Goal: Task Accomplishment & Management: Manage account settings

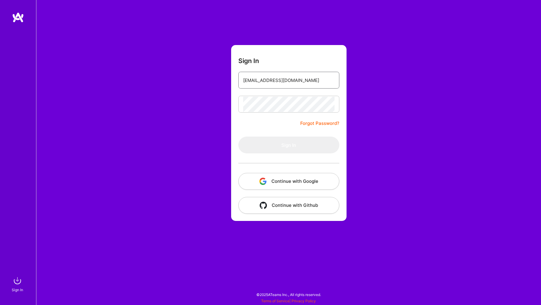
type input "[EMAIL_ADDRESS][DOMAIN_NAME]"
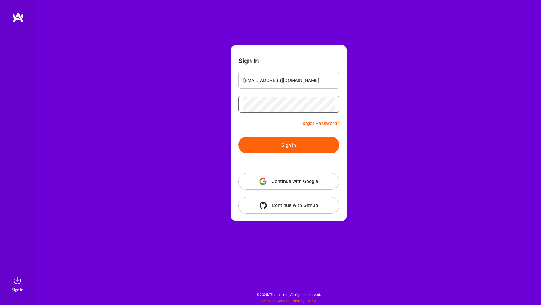
click at [288, 145] on button "Sign In" at bounding box center [288, 145] width 101 height 17
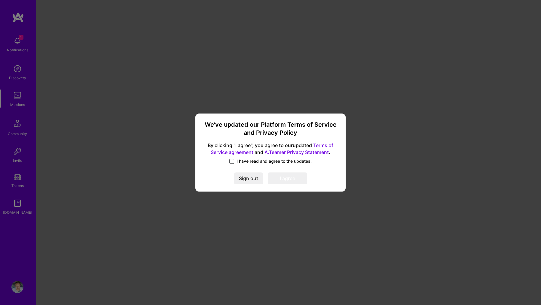
click at [230, 160] on span at bounding box center [231, 161] width 5 height 5
click at [0, 0] on input "I have read and agree to the updates." at bounding box center [0, 0] width 0 height 0
click at [282, 177] on button "I agree" at bounding box center [287, 178] width 39 height 12
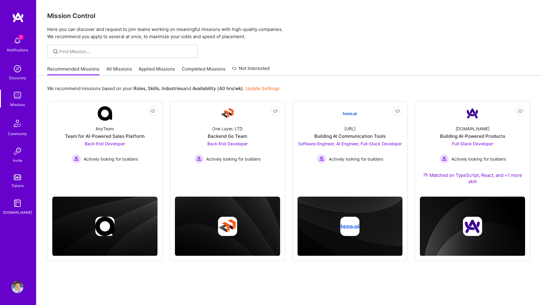
click at [124, 68] on link "All Missions" at bounding box center [119, 71] width 26 height 10
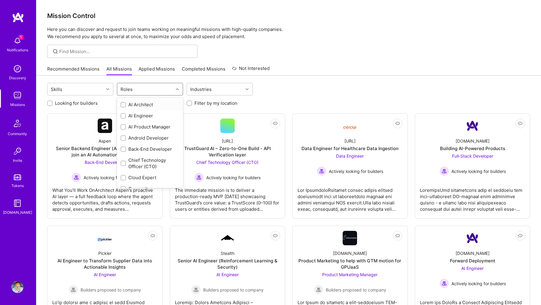
click at [159, 86] on div "Roles" at bounding box center [145, 89] width 56 height 12
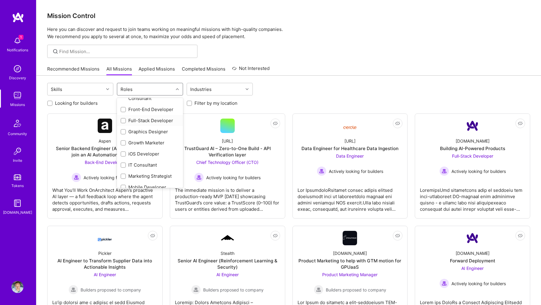
scroll to position [152, 0]
click at [151, 110] on div "Front-End Developer" at bounding box center [149, 110] width 59 height 6
checkbox input "true"
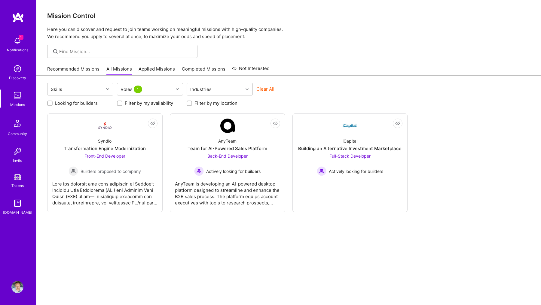
click at [407, 75] on div "Recommended Missions All Missions Applied Missions Completed Missions Not Inter…" at bounding box center [288, 68] width 483 height 13
click at [119, 139] on div "Syndio Transformation Engine Modernization Front-End Developer Builders propose…" at bounding box center [104, 154] width 105 height 43
click at [107, 144] on div "Syndio" at bounding box center [105, 141] width 14 height 6
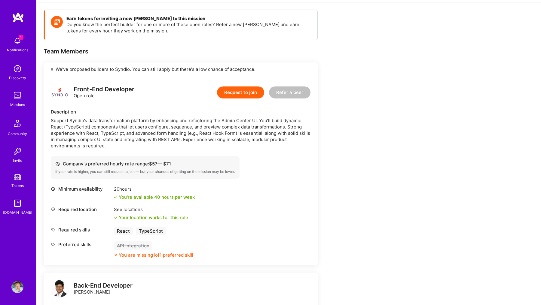
scroll to position [154, 0]
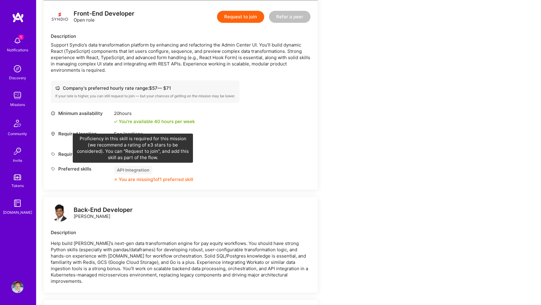
click at [128, 168] on div "API Integration" at bounding box center [133, 170] width 38 height 9
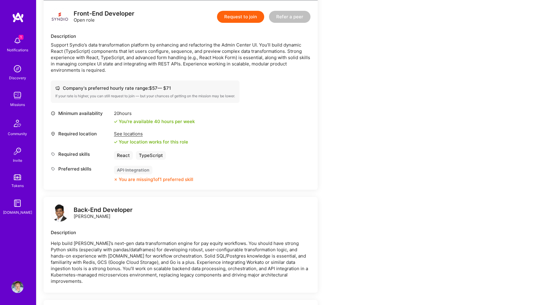
click at [19, 14] on img at bounding box center [18, 17] width 12 height 11
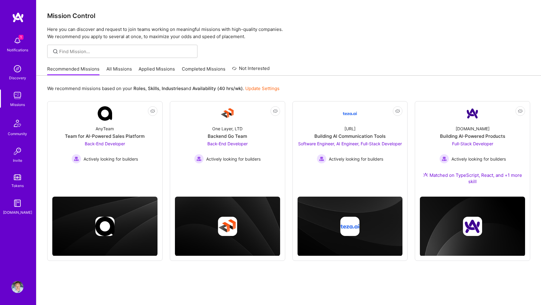
click at [15, 14] on img at bounding box center [18, 17] width 12 height 11
click at [17, 292] on img at bounding box center [17, 287] width 12 height 12
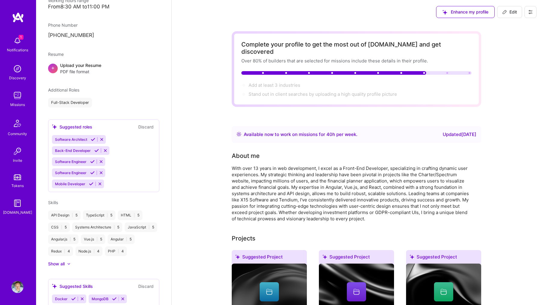
scroll to position [205, 0]
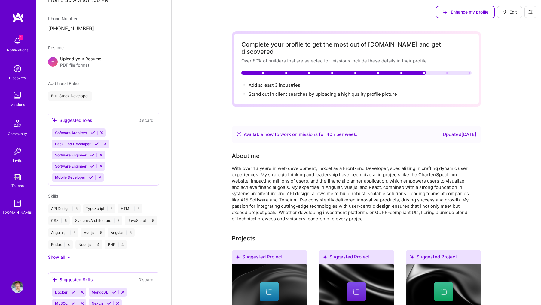
click at [63, 258] on div "Show all" at bounding box center [56, 257] width 17 height 6
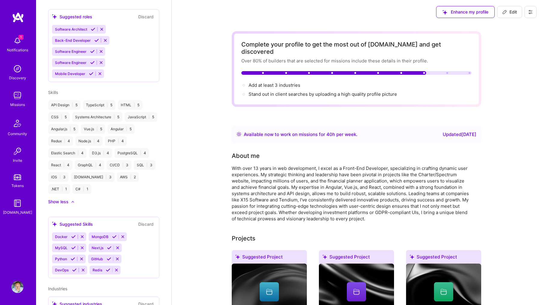
scroll to position [317, 0]
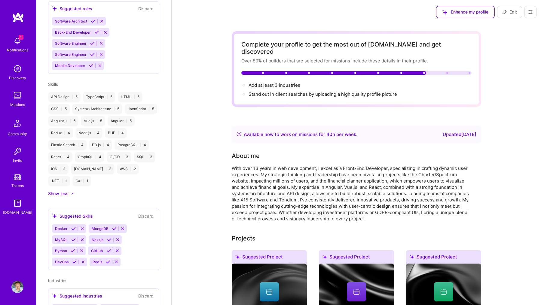
click at [89, 190] on div "Skills API Design | 5 TypeScript | 5 HTML | 5 CSS | 5 Systems Architecture | 5 …" at bounding box center [103, 139] width 111 height 116
click at [97, 184] on div "API Design | 5 TypeScript | 5 HTML | 5 CSS | 5 Systems Architecture | 5 JavaScr…" at bounding box center [103, 139] width 111 height 94
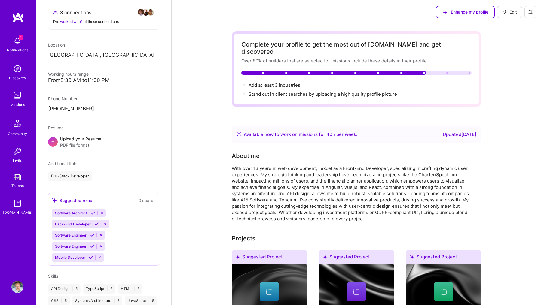
scroll to position [240, 0]
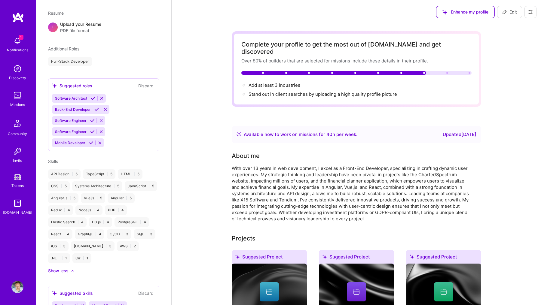
click at [508, 11] on span "Edit" at bounding box center [509, 12] width 15 height 6
select select "LT"
select select "Right Now"
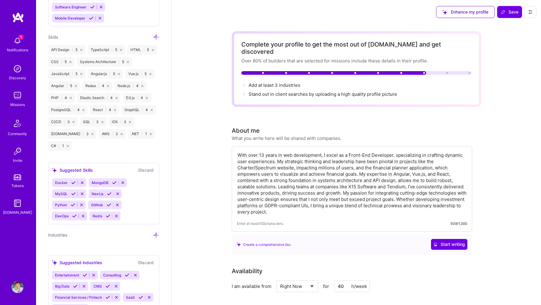
scroll to position [495, 0]
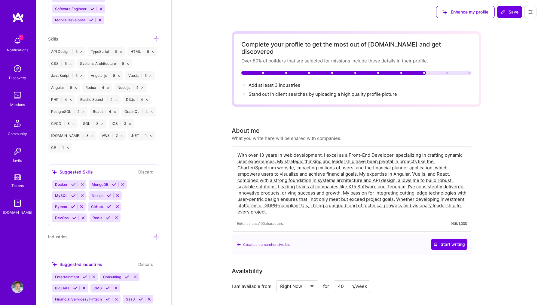
click at [157, 38] on icon at bounding box center [156, 39] width 6 height 6
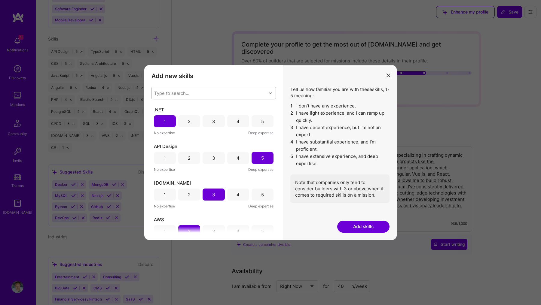
click at [173, 92] on div "Type to search..." at bounding box center [171, 93] width 35 height 6
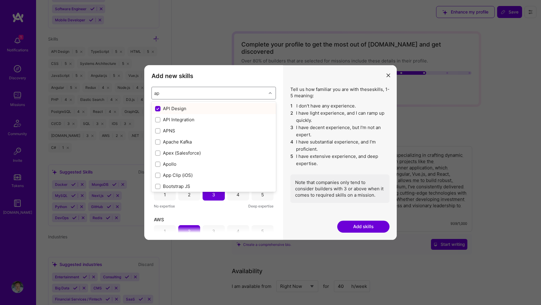
type input "api"
click at [159, 121] on input "modal" at bounding box center [158, 120] width 4 height 4
checkbox input "false"
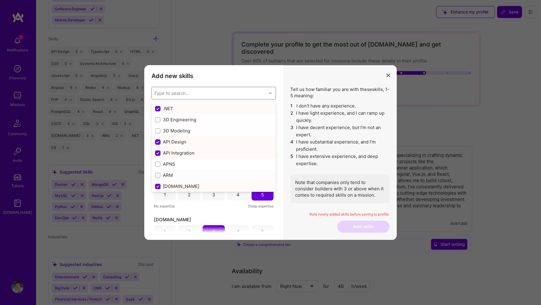
checkbox input "true"
click at [268, 80] on h3 "Add new skills" at bounding box center [213, 75] width 124 height 7
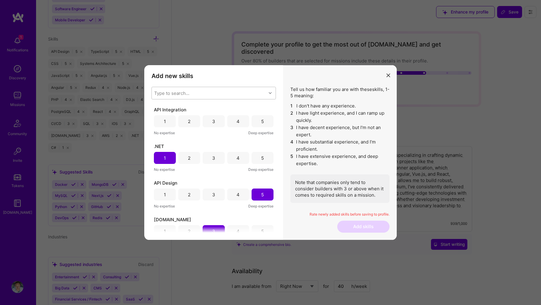
scroll to position [0, 0]
click at [261, 122] on div "5" at bounding box center [262, 121] width 3 height 6
click at [374, 227] on button "Add skills" at bounding box center [363, 227] width 52 height 12
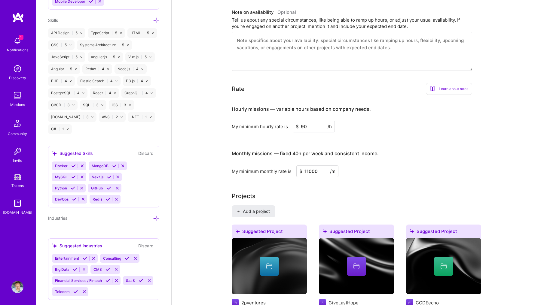
scroll to position [379, 0]
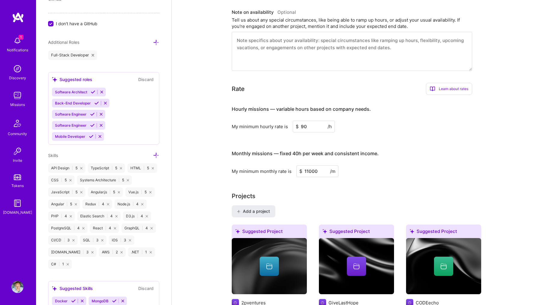
click at [19, 17] on img at bounding box center [18, 17] width 12 height 11
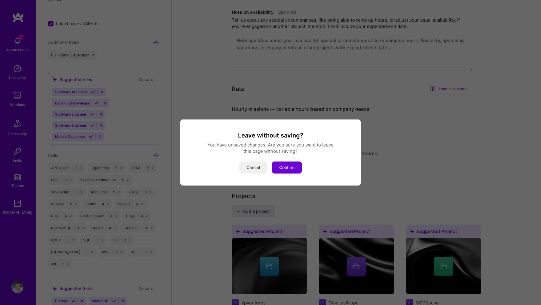
click at [248, 166] on button "Cancel" at bounding box center [253, 168] width 28 height 12
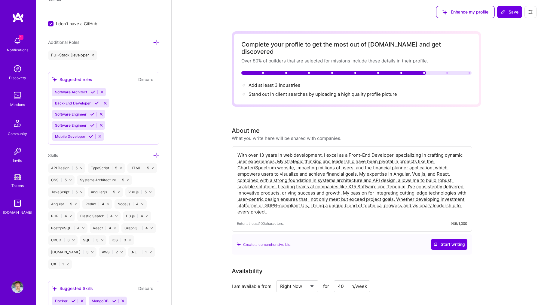
scroll to position [0, 0]
click at [509, 12] on span "Save" at bounding box center [509, 12] width 18 height 6
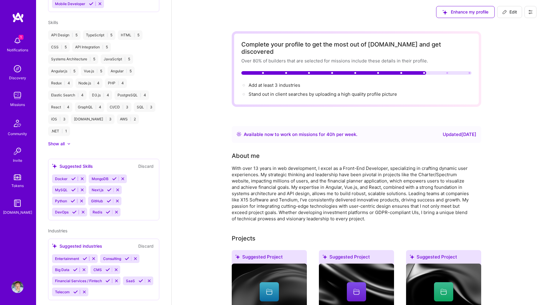
click at [17, 16] on img at bounding box center [18, 17] width 12 height 11
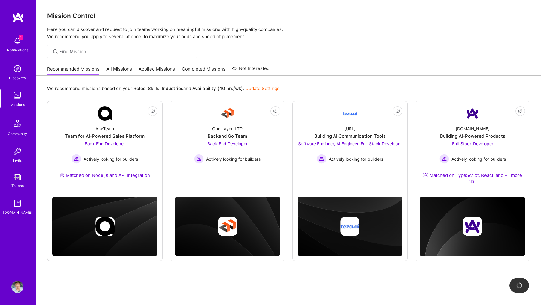
click at [122, 68] on link "All Missions" at bounding box center [119, 71] width 26 height 10
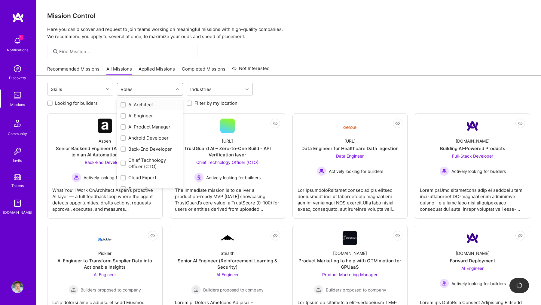
click at [175, 89] on div at bounding box center [177, 89] width 9 height 8
